Goal: Task Accomplishment & Management: Manage account settings

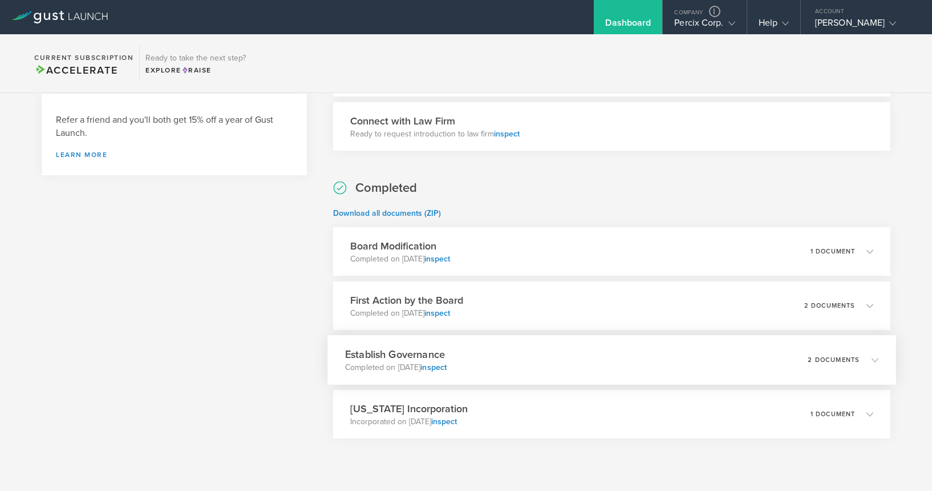
scroll to position [442, 0]
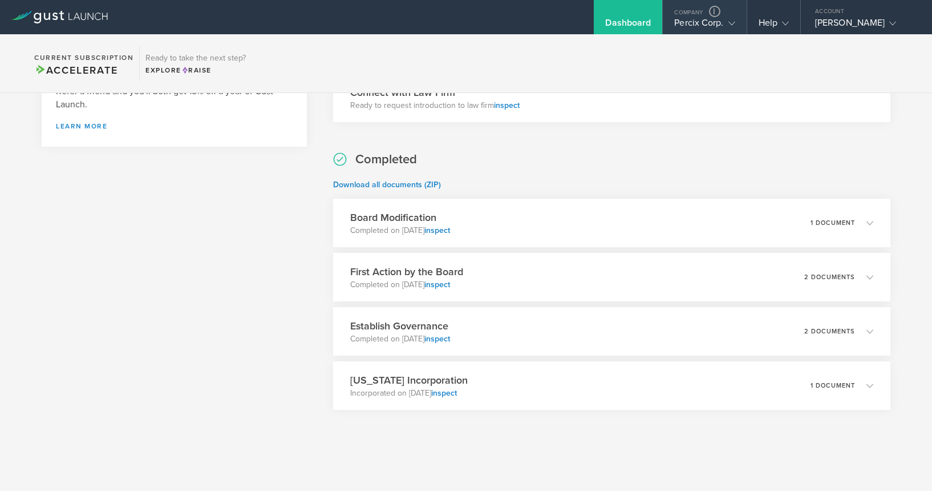
click at [679, 15] on div "Company" at bounding box center [704, 8] width 83 height 17
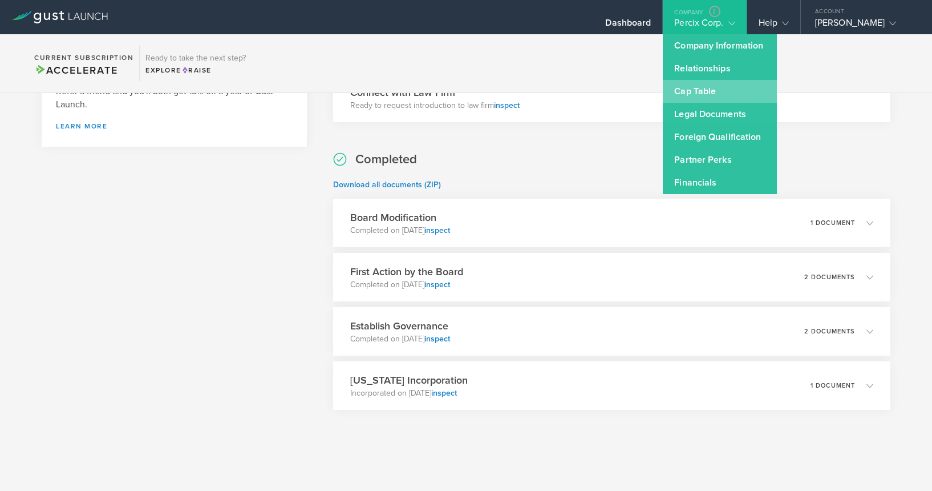
click at [698, 83] on link "Cap Table" at bounding box center [720, 91] width 114 height 23
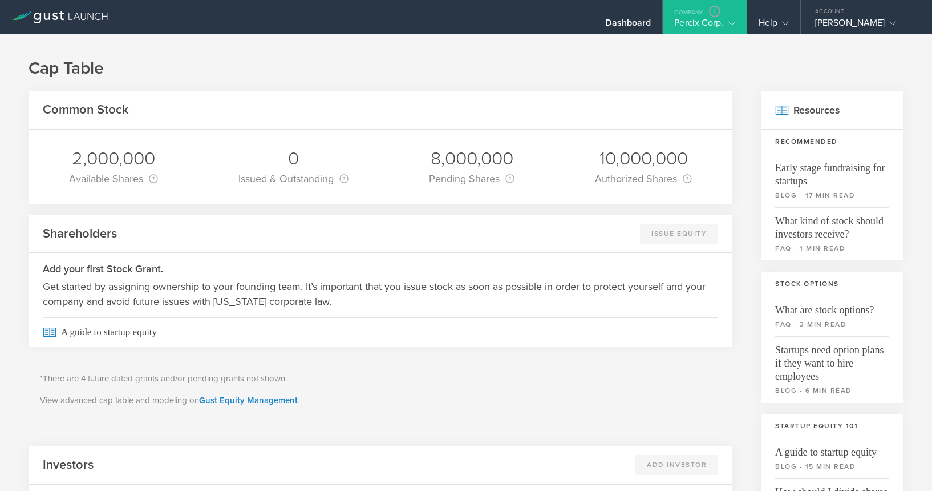
click at [691, 22] on div "Percix Corp." at bounding box center [704, 25] width 60 height 17
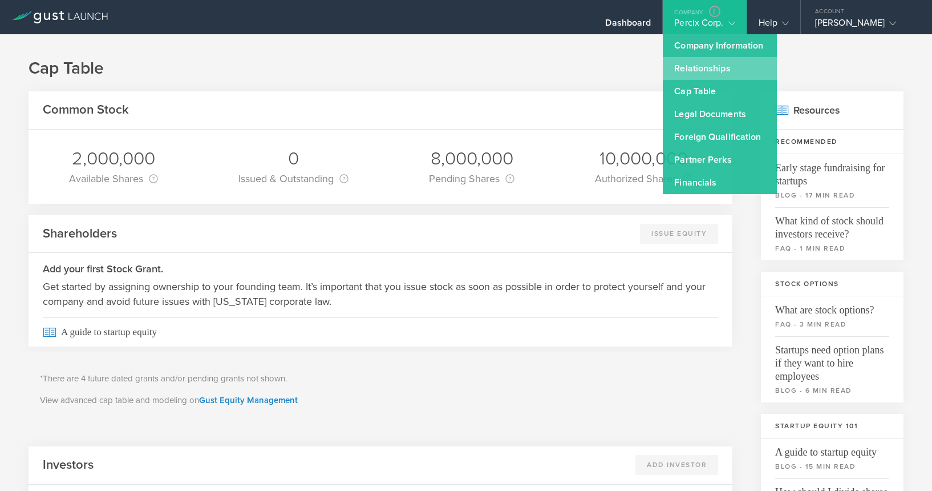
click at [693, 62] on link "Relationships" at bounding box center [720, 68] width 114 height 23
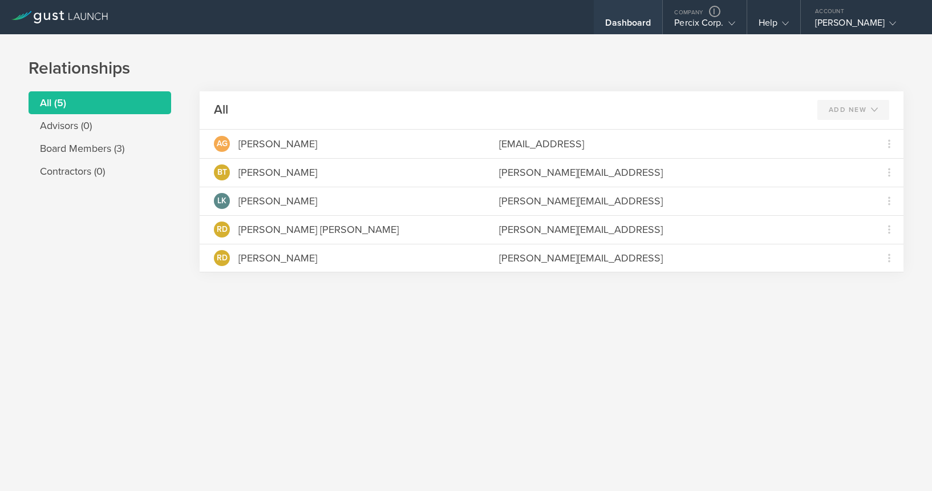
click at [629, 17] on div "Dashboard" at bounding box center [628, 25] width 46 height 17
click at [116, 156] on li "Board Members (3)" at bounding box center [100, 148] width 143 height 23
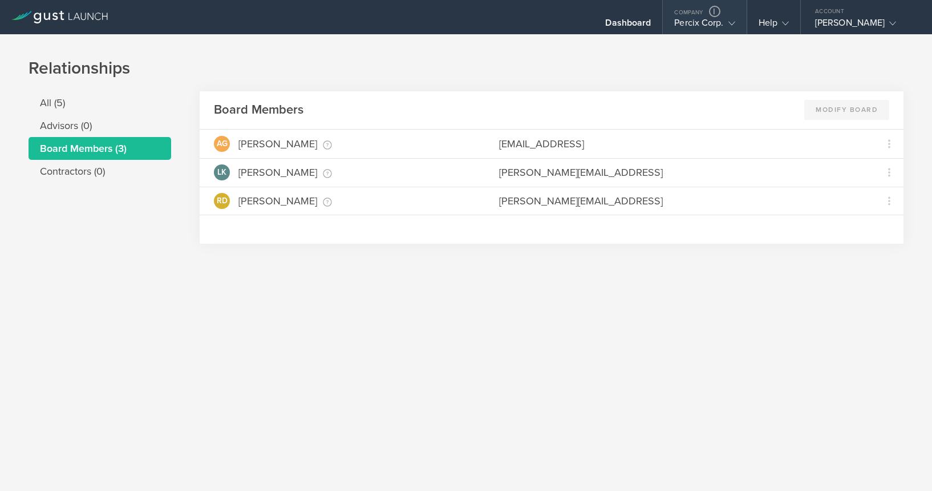
click at [689, 15] on div "Company" at bounding box center [704, 8] width 83 height 17
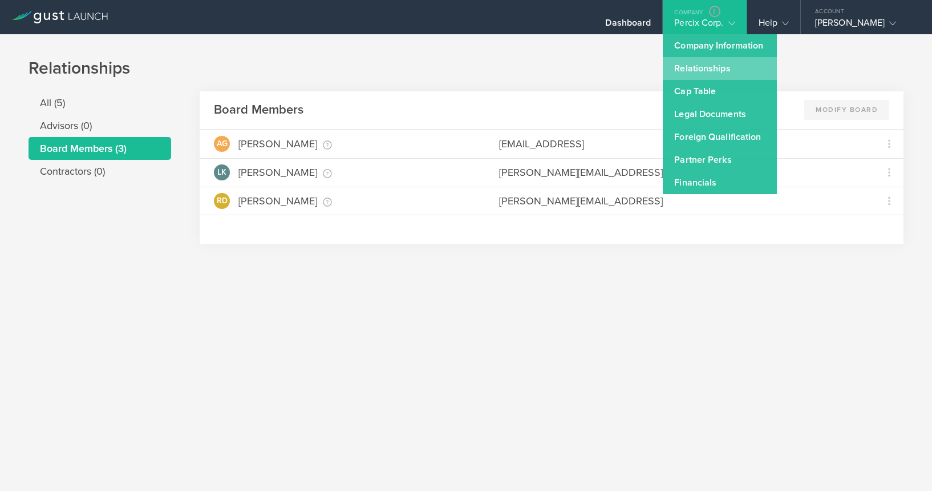
click at [695, 71] on link "Relationships" at bounding box center [720, 68] width 114 height 23
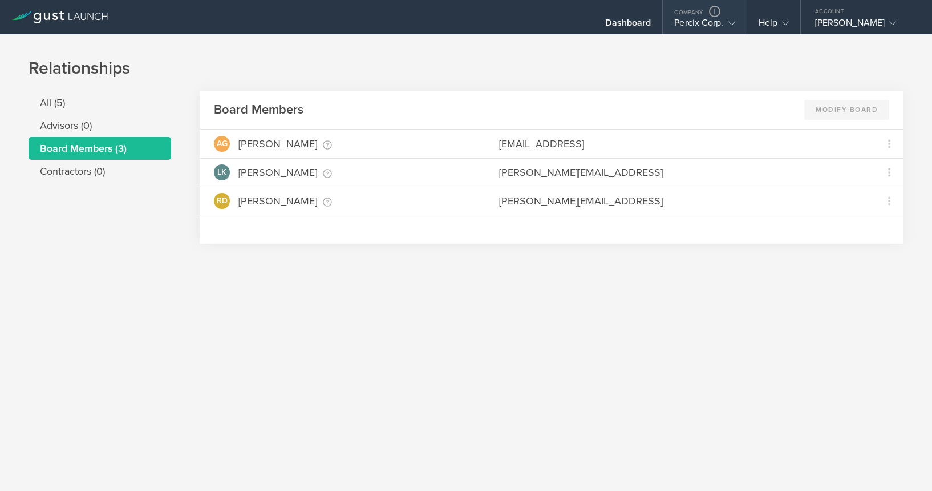
click at [697, 19] on div "Percix Corp." at bounding box center [704, 25] width 60 height 17
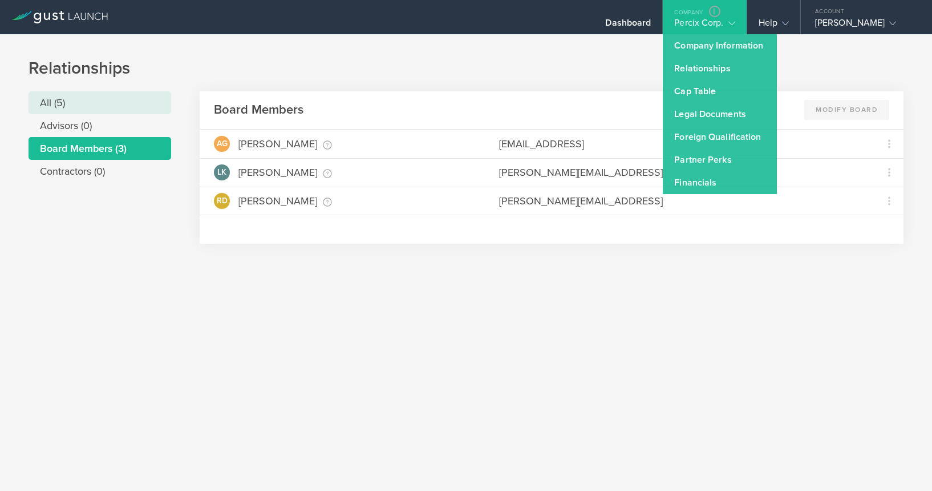
click at [99, 96] on li "All (5)" at bounding box center [100, 102] width 143 height 23
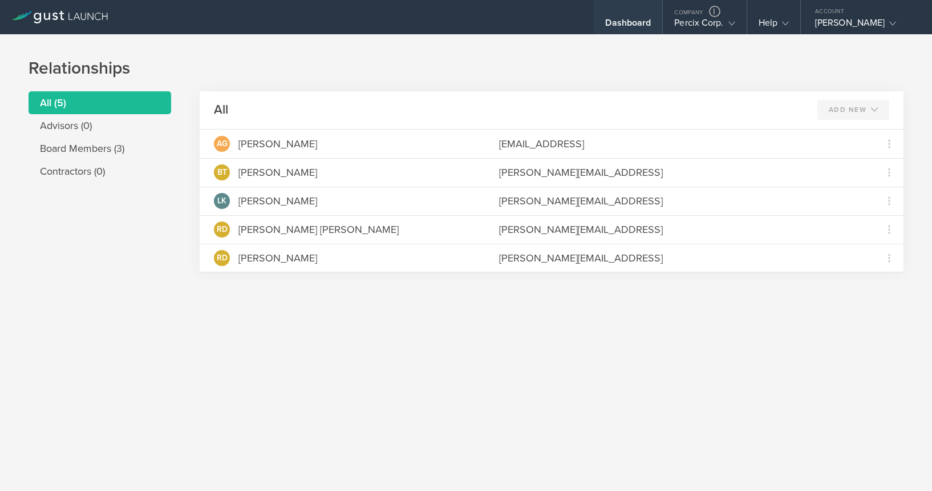
click at [650, 12] on div "Dashboard" at bounding box center [628, 17] width 68 height 34
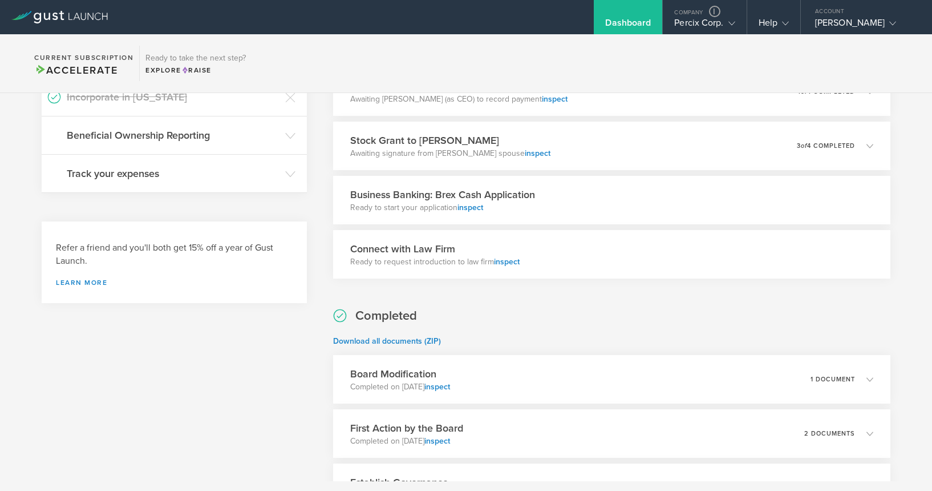
scroll to position [442, 0]
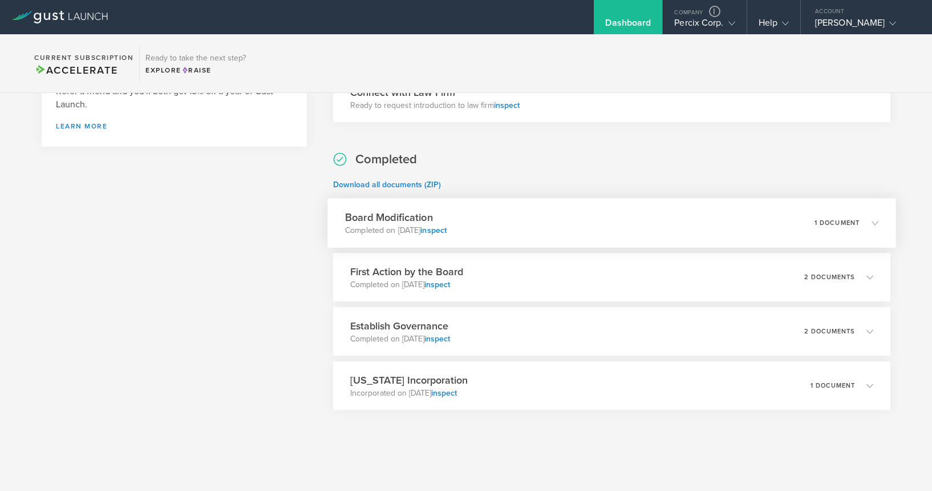
click at [636, 213] on div "Board Modification Completed on [DATE] inspect 1 document" at bounding box center [612, 223] width 568 height 50
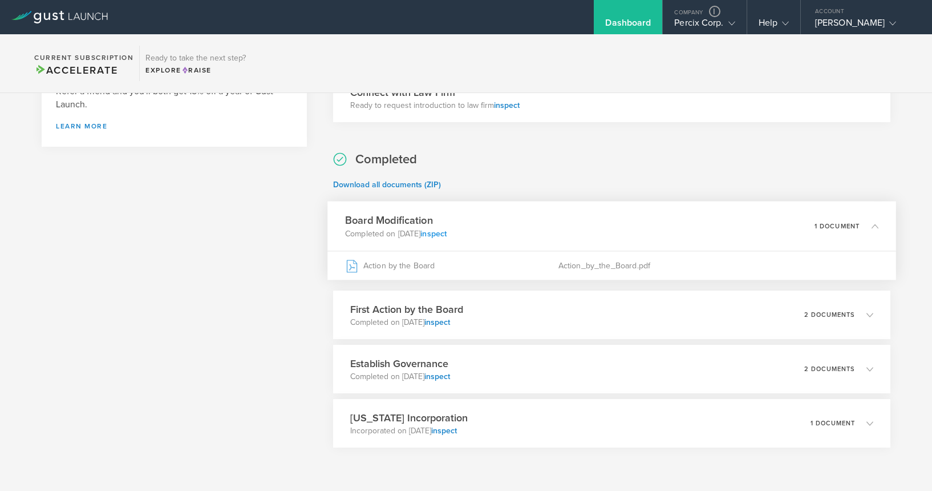
click at [447, 232] on link "inspect" at bounding box center [434, 233] width 26 height 10
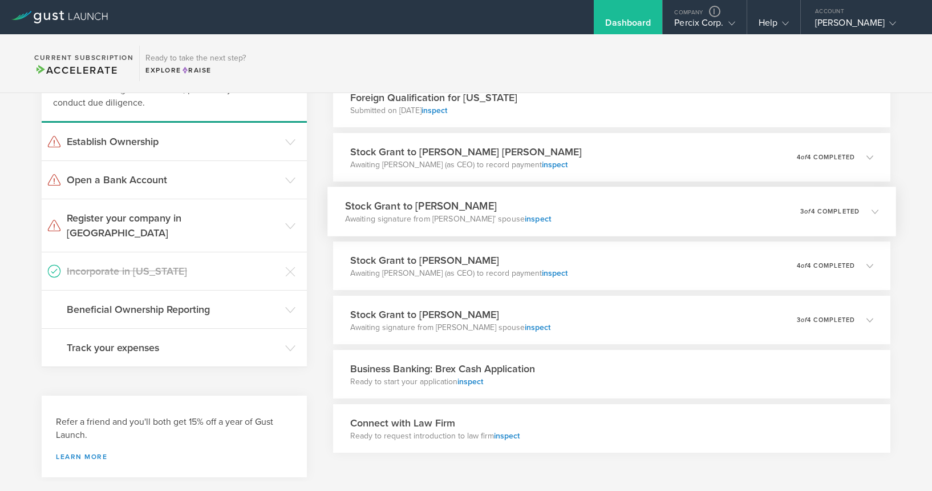
scroll to position [99, 0]
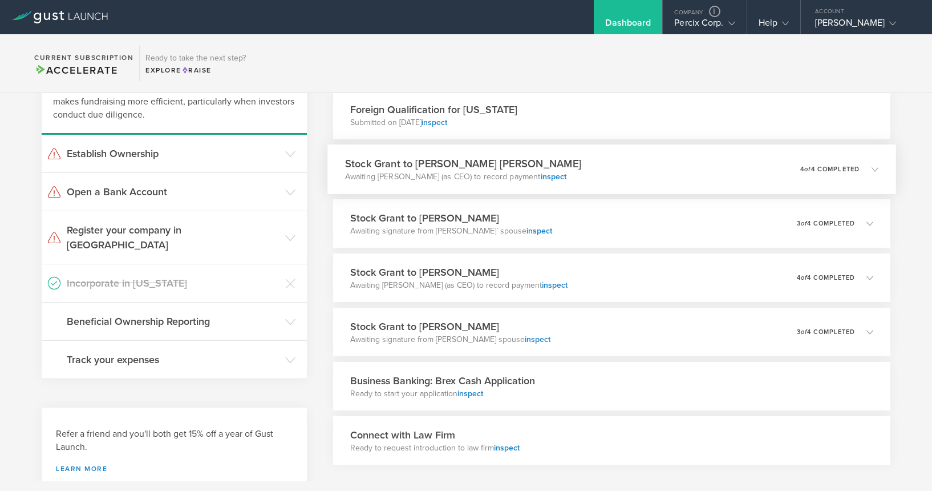
click at [657, 157] on div "Stock Grant to [PERSON_NAME] [PERSON_NAME] Awaiting [PERSON_NAME] (as CEO) to r…" at bounding box center [612, 169] width 568 height 50
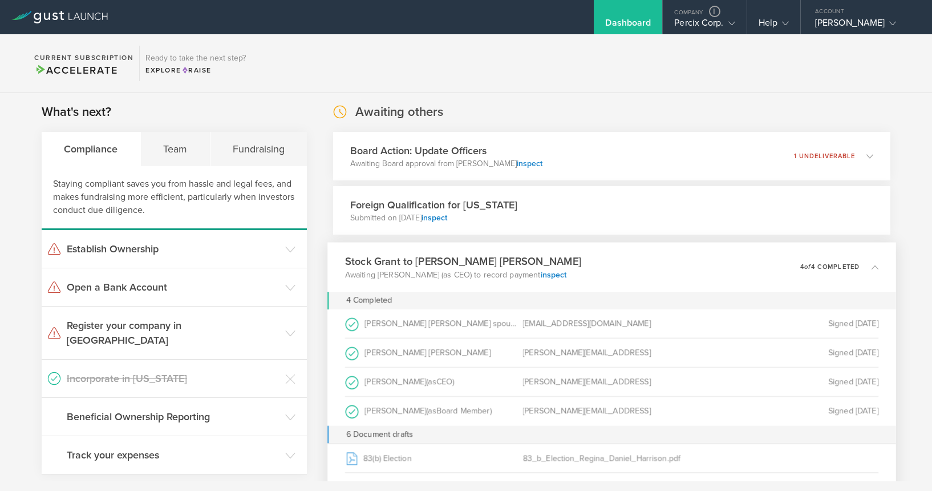
scroll to position [0, 0]
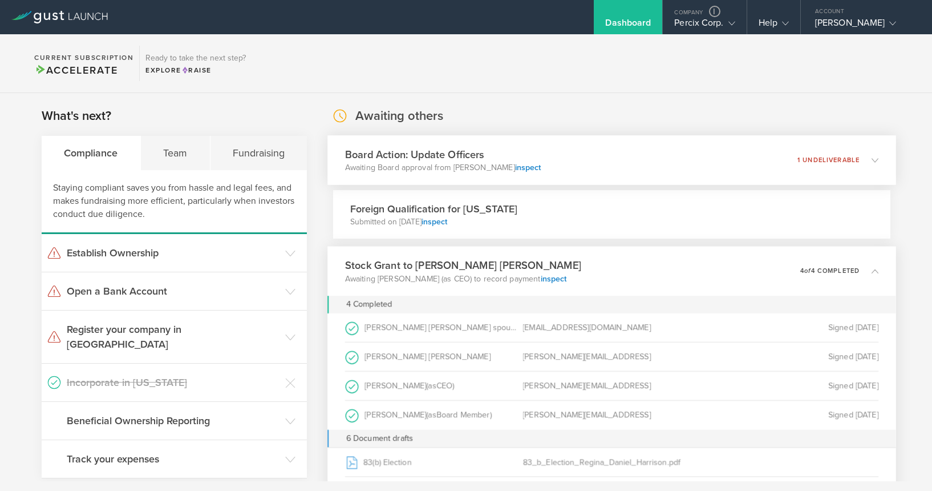
click at [661, 160] on div "Board Action: Update Officers Awaiting Board approval from [PERSON_NAME] inspec…" at bounding box center [612, 160] width 568 height 50
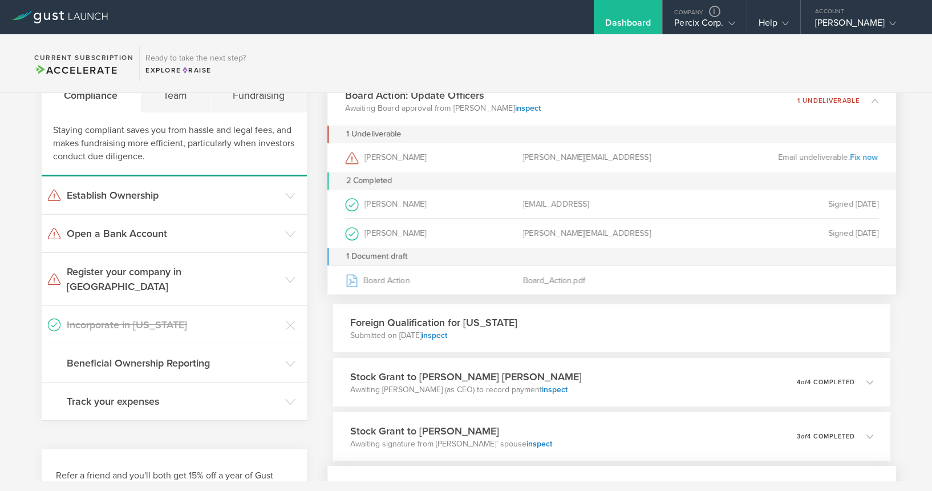
scroll to position [57, 0]
click at [650, 436] on div "Stock [PERSON_NAME] to [PERSON_NAME] Awaiting signature from [PERSON_NAME]’ spo…" at bounding box center [612, 437] width 568 height 50
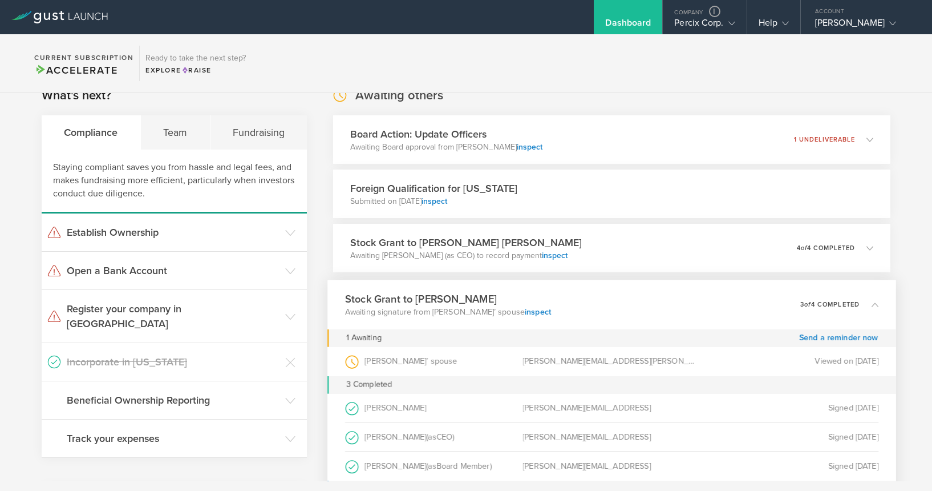
scroll to position [0, 0]
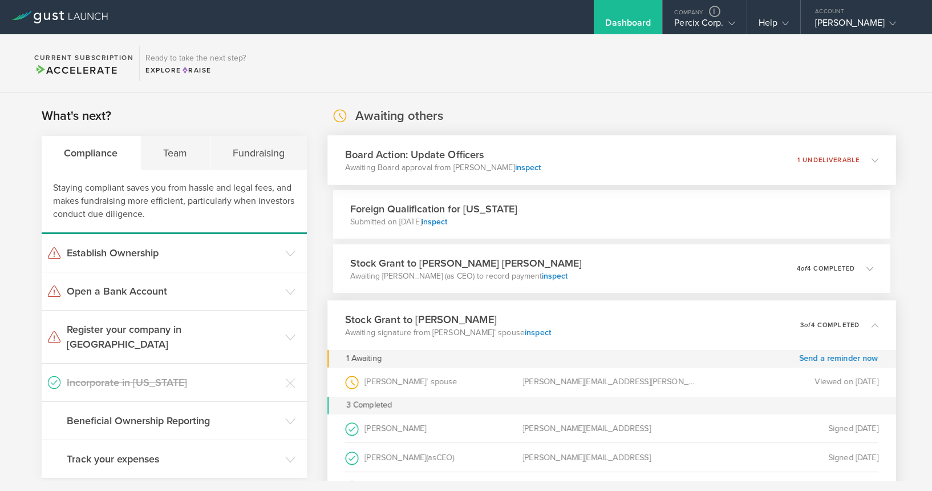
click at [652, 152] on div "Board Action: Update Officers Awaiting Board approval from [PERSON_NAME] inspec…" at bounding box center [612, 160] width 568 height 50
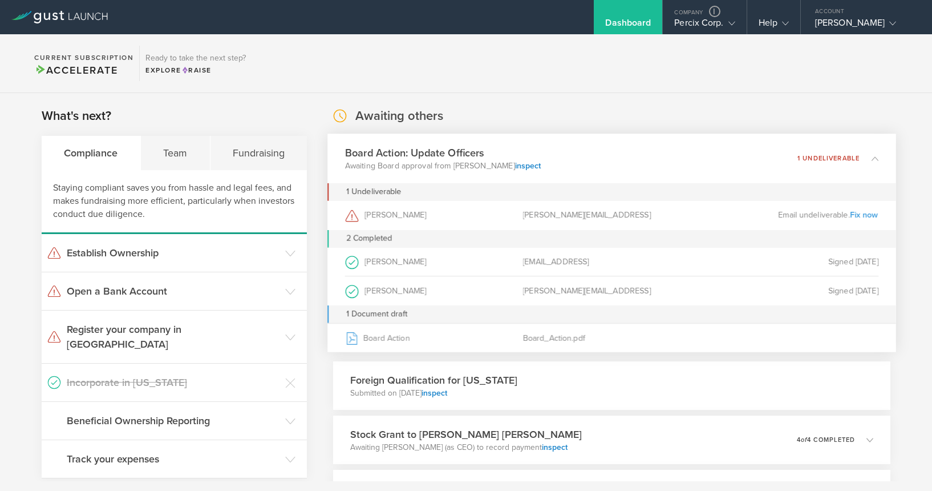
click at [854, 216] on link "Fix now" at bounding box center [864, 215] width 29 height 10
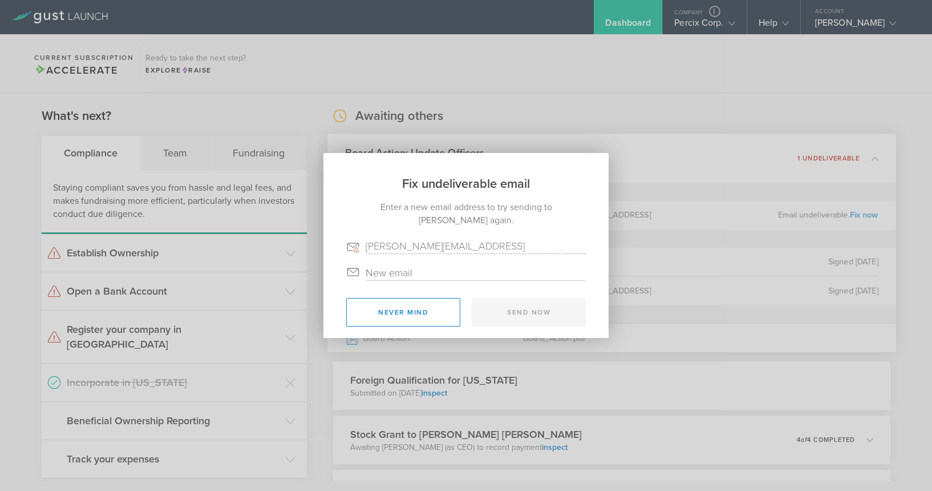
click at [405, 270] on input "email" at bounding box center [476, 272] width 220 height 15
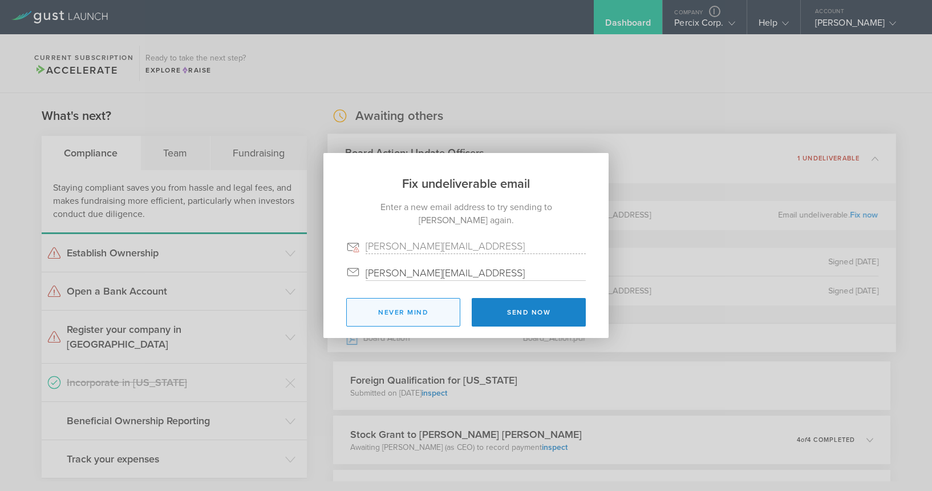
type input "[PERSON_NAME][EMAIL_ADDRESS]"
click at [414, 313] on button "Never mind" at bounding box center [403, 312] width 114 height 29
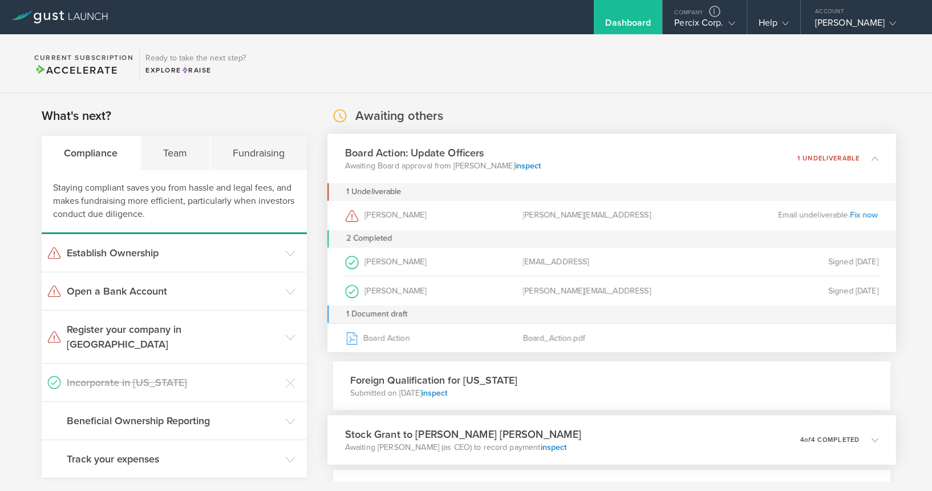
click at [684, 429] on div "Stock Grant to [PERSON_NAME] [PERSON_NAME] Awaiting [PERSON_NAME] (as CEO) to r…" at bounding box center [612, 440] width 568 height 50
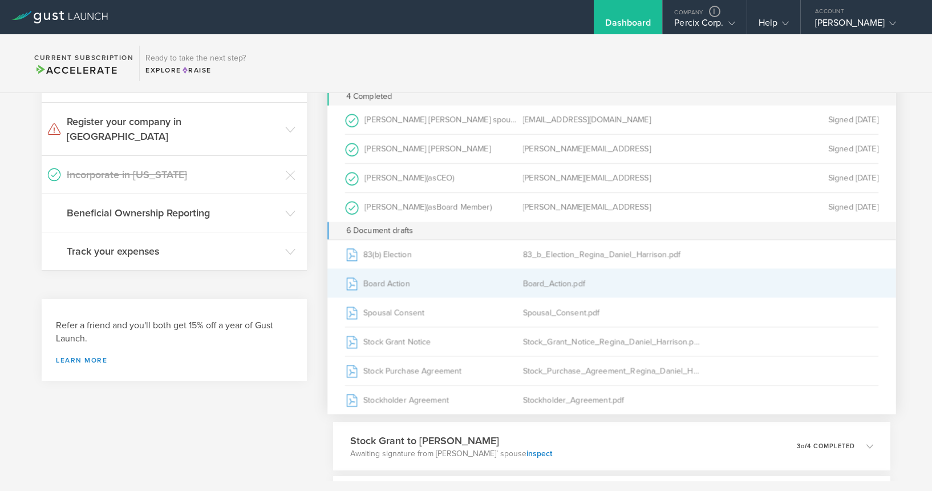
scroll to position [171, 0]
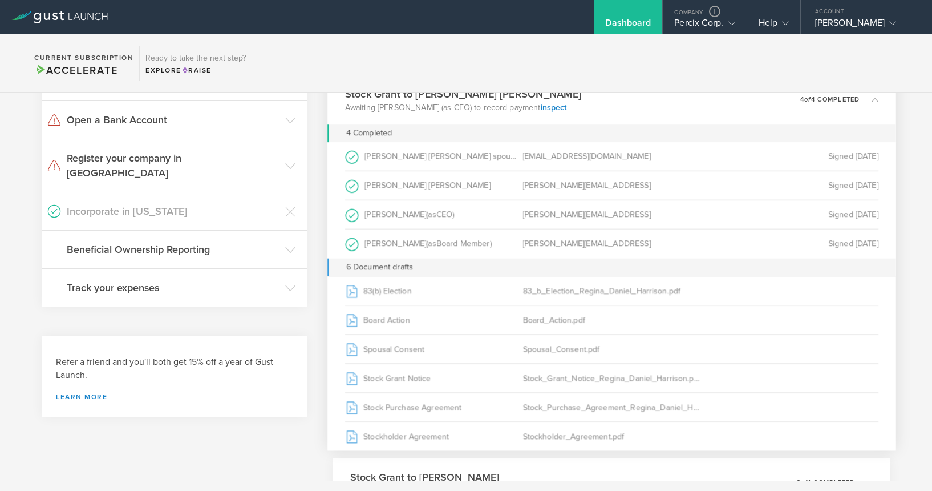
click at [560, 186] on div "[PERSON_NAME][EMAIL_ADDRESS]" at bounding box center [612, 185] width 178 height 29
copy div "[PERSON_NAME][EMAIL_ADDRESS]"
click at [869, 22] on div "[PERSON_NAME]" at bounding box center [863, 25] width 97 height 17
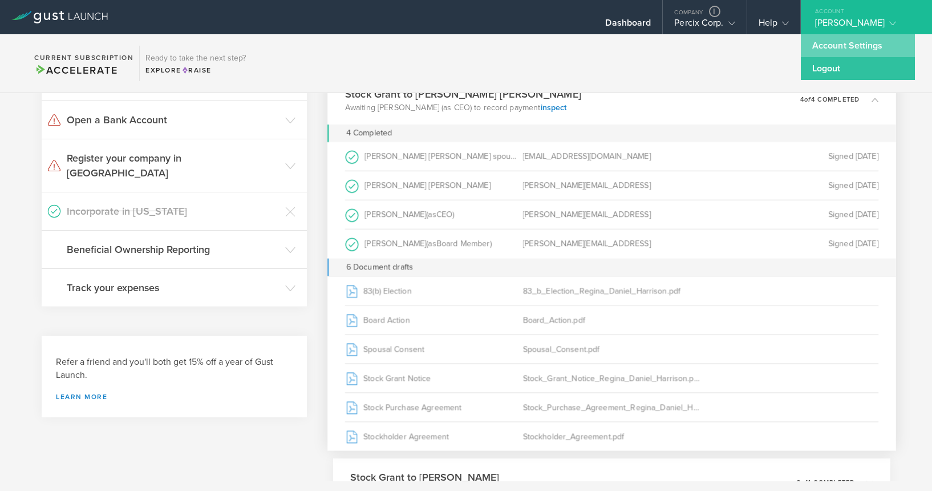
click at [854, 46] on link "Account Settings" at bounding box center [858, 45] width 114 height 23
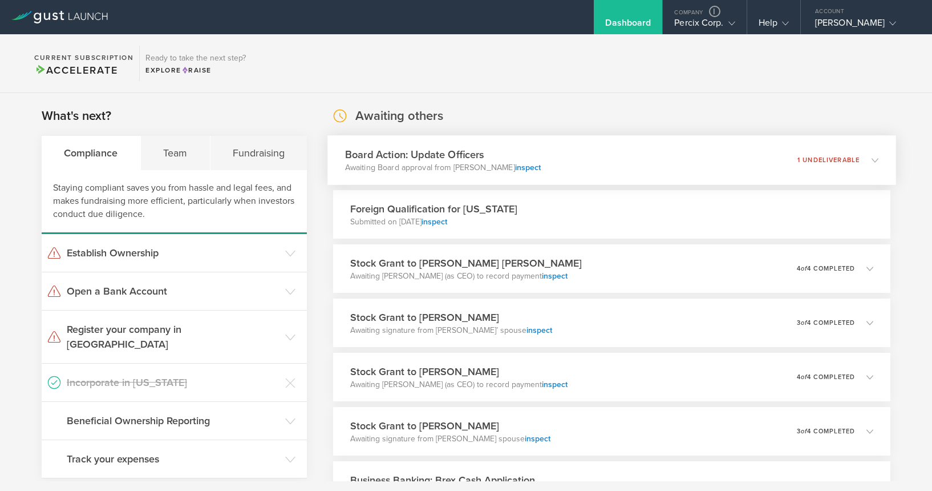
click at [701, 147] on div "Board Action: Update Officers Awaiting Board approval from [PERSON_NAME] inspec…" at bounding box center [612, 160] width 568 height 50
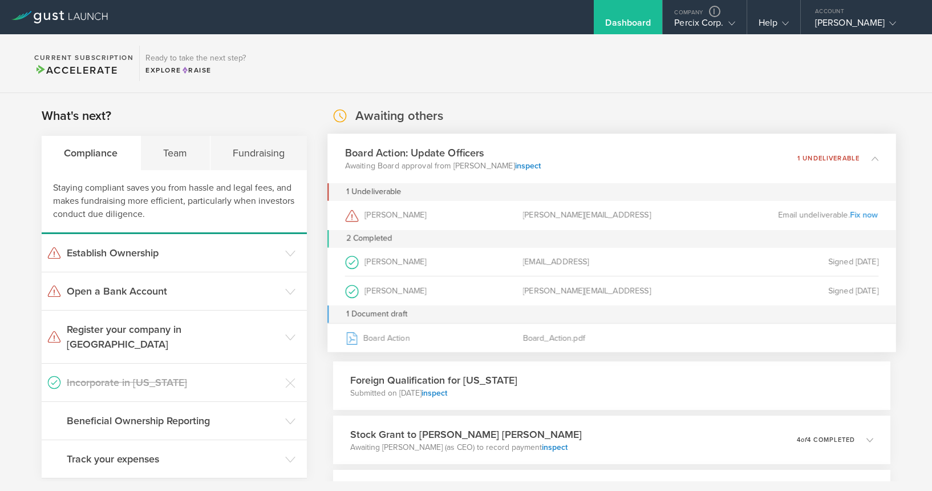
click at [704, 155] on div "Board Action: Update Officers Awaiting Board approval from [PERSON_NAME] inspec…" at bounding box center [612, 159] width 568 height 50
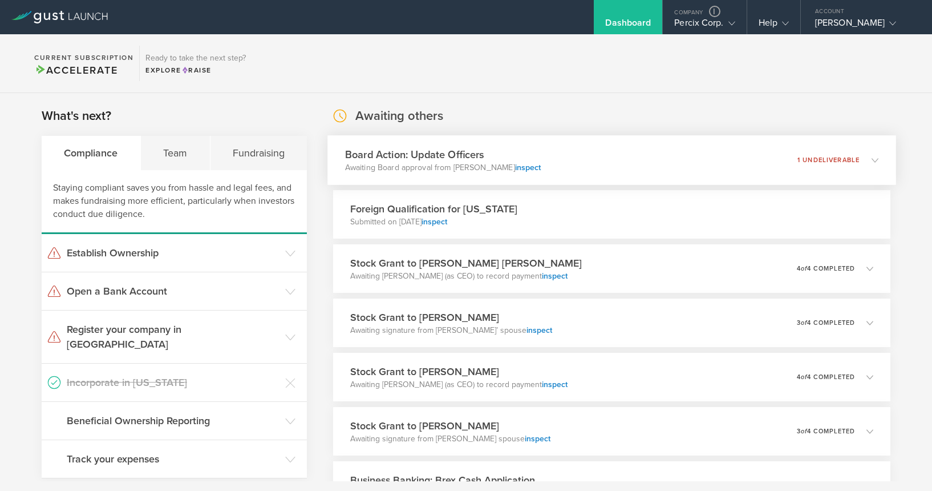
click at [836, 163] on p "1 undeliverable" at bounding box center [829, 160] width 62 height 6
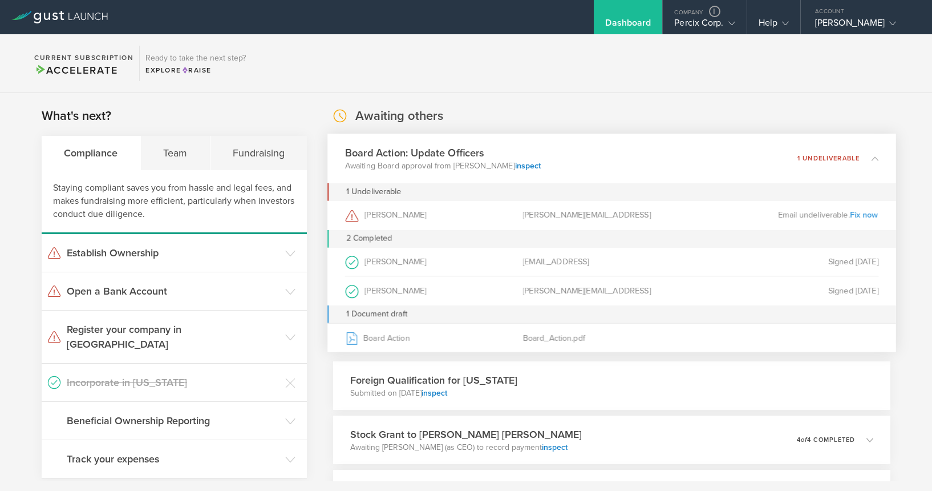
click at [864, 217] on link "Fix now" at bounding box center [864, 215] width 29 height 10
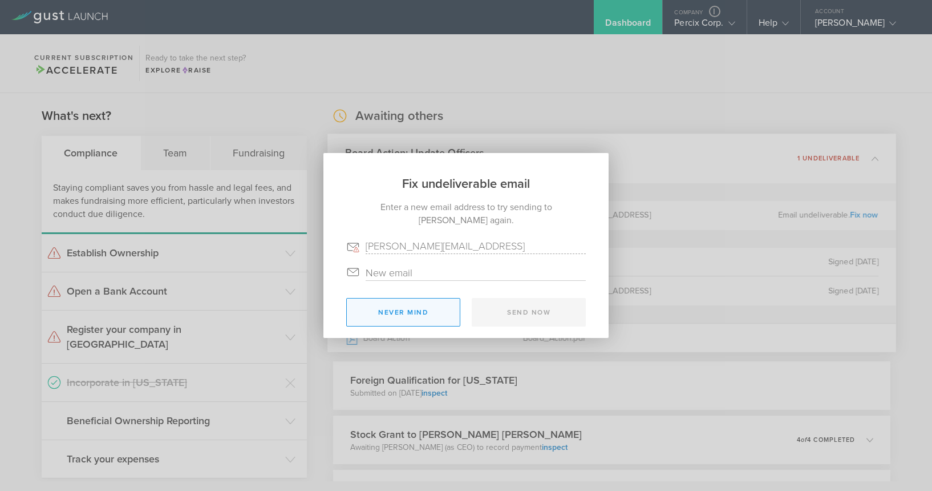
click at [415, 323] on button "Never mind" at bounding box center [403, 312] width 114 height 29
